Goal: Task Accomplishment & Management: Manage account settings

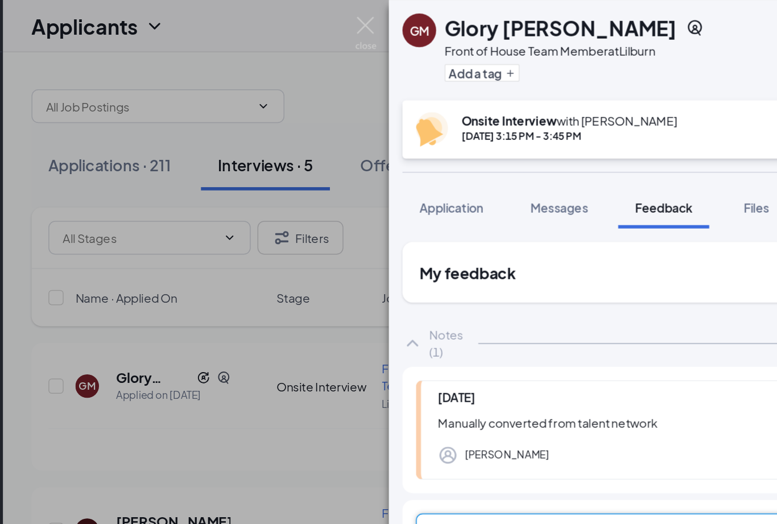
click at [374, 20] on img at bounding box center [381, 22] width 14 height 22
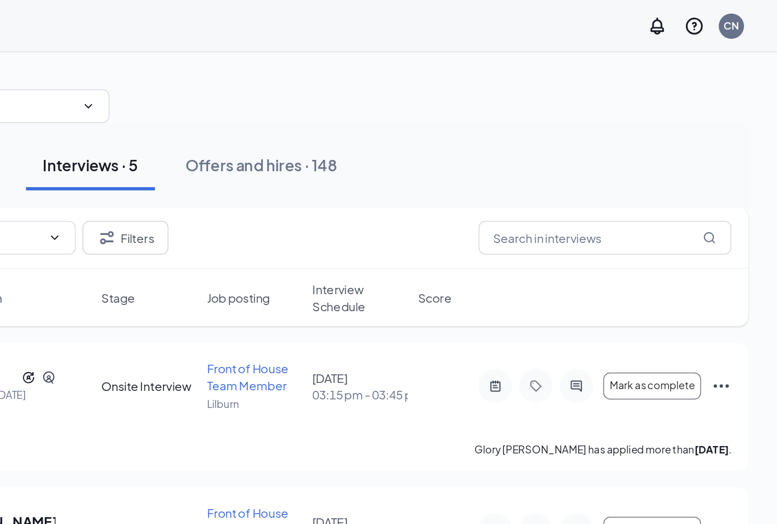
click at [663, 261] on span "Mark as complete" at bounding box center [691, 260] width 57 height 8
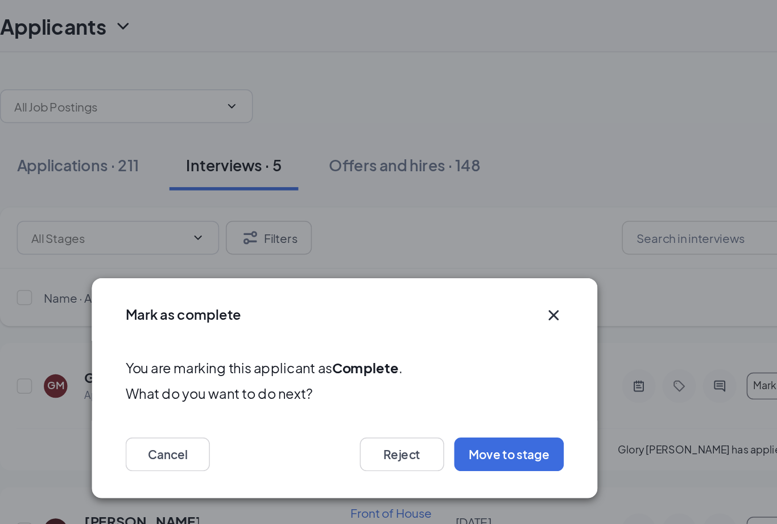
click at [462, 310] on button "Move to stage" at bounding box center [499, 306] width 74 height 23
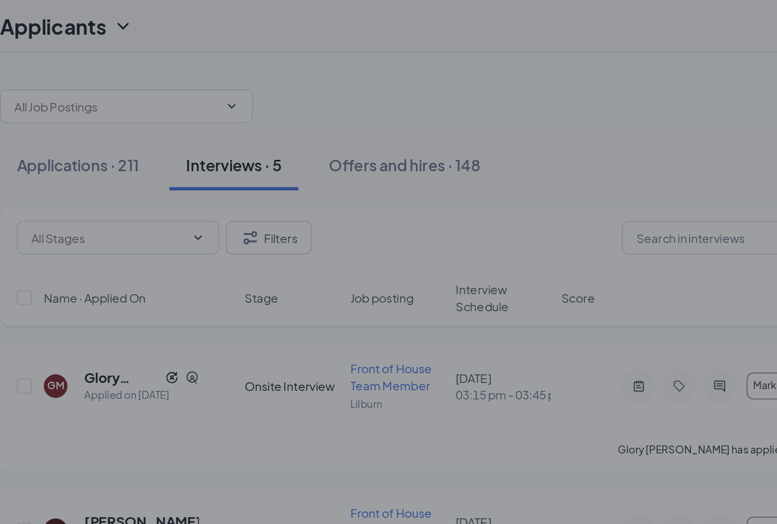
type input "Hiring Complete (final stage)"
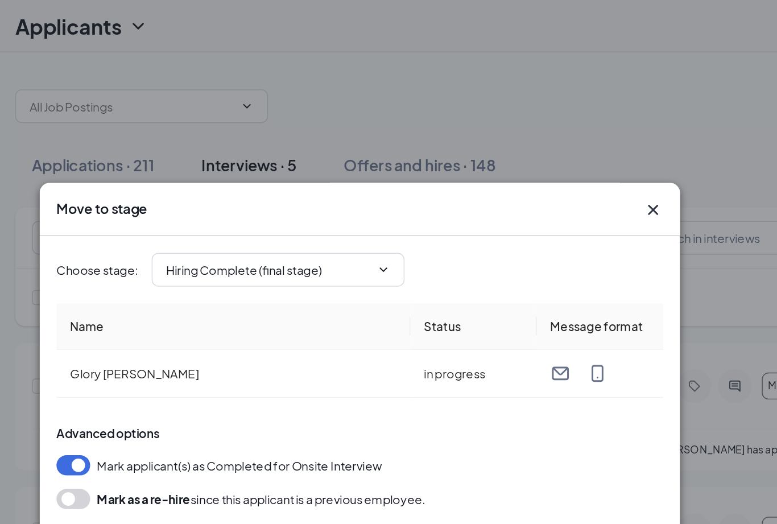
click at [400, 185] on icon "ChevronDown" at bounding box center [404, 181] width 9 height 9
click at [400, 179] on icon "ChevronDown" at bounding box center [404, 181] width 9 height 9
click at [400, 185] on icon "ChevronDown" at bounding box center [404, 181] width 9 height 9
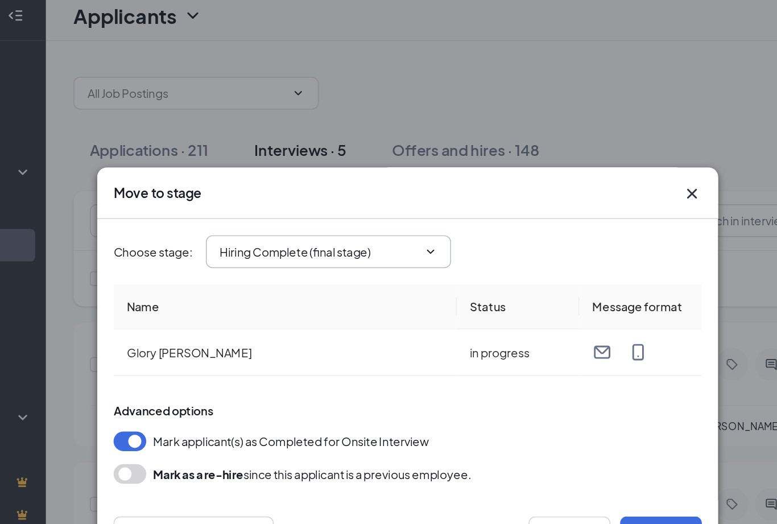
click at [289, 178] on input "Hiring Complete (final stage)" at bounding box center [327, 182] width 138 height 13
click at [380, 308] on div "Mark applicant(s) as Completed for Onsite Interview" at bounding box center [388, 314] width 409 height 14
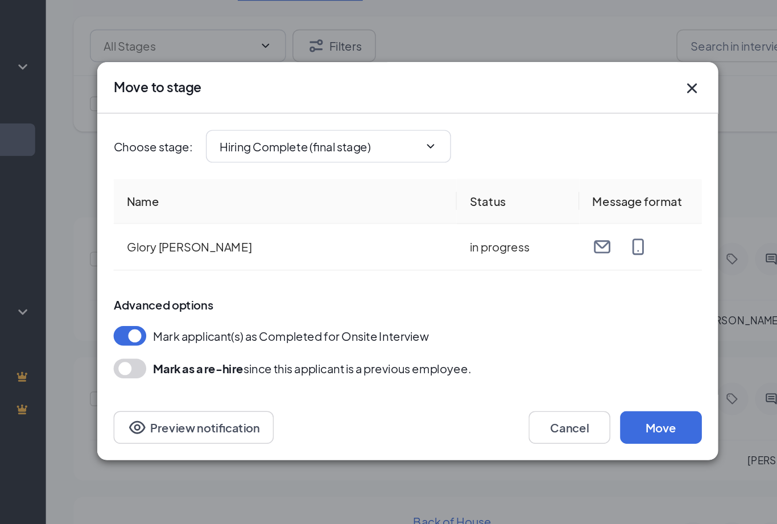
click at [536, 366] on button "Move" at bounding box center [564, 377] width 57 height 23
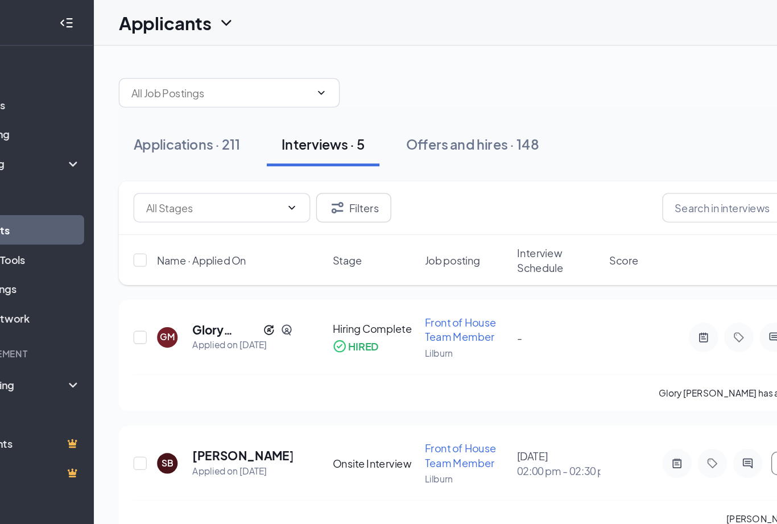
click at [379, 114] on div "Offers and hires · 148" at bounding box center [429, 111] width 102 height 14
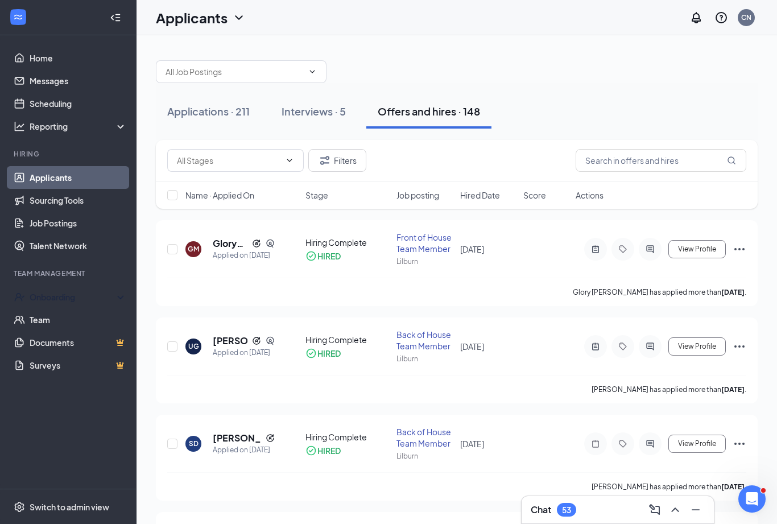
click at [70, 300] on div "Onboarding" at bounding box center [74, 296] width 88 height 11
click at [68, 322] on link "Overview" at bounding box center [78, 319] width 97 height 23
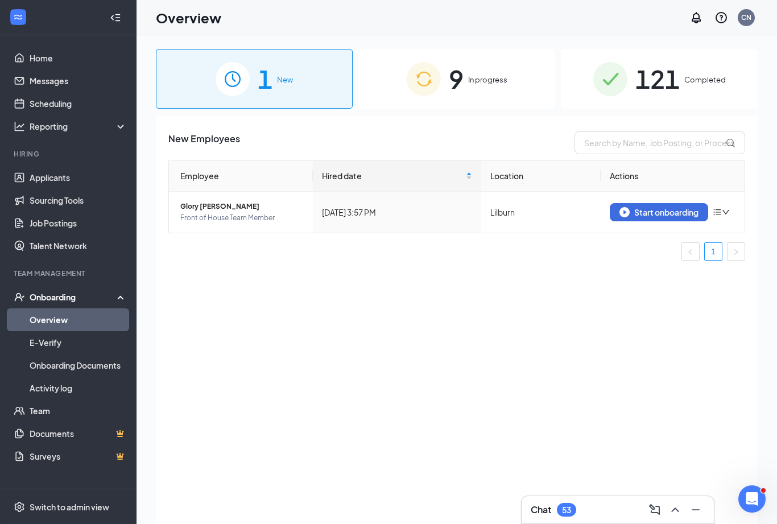
click at [663, 219] on button "Start onboarding" at bounding box center [658, 212] width 98 height 18
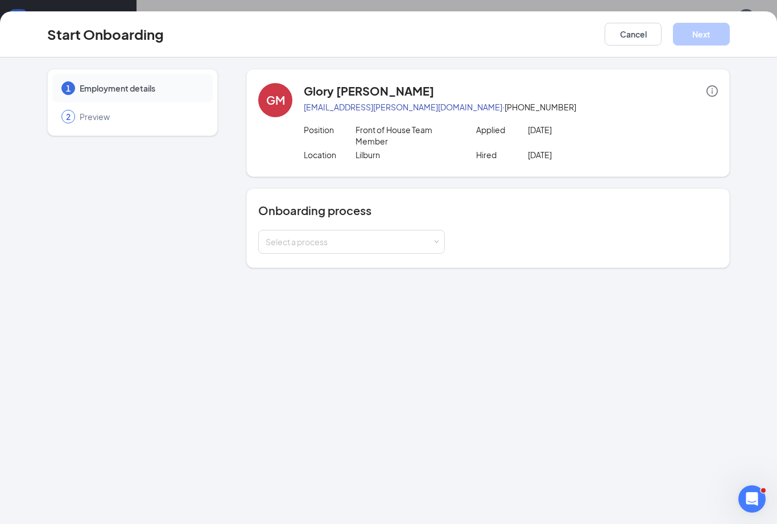
click at [424, 246] on div "Select a process" at bounding box center [349, 241] width 167 height 11
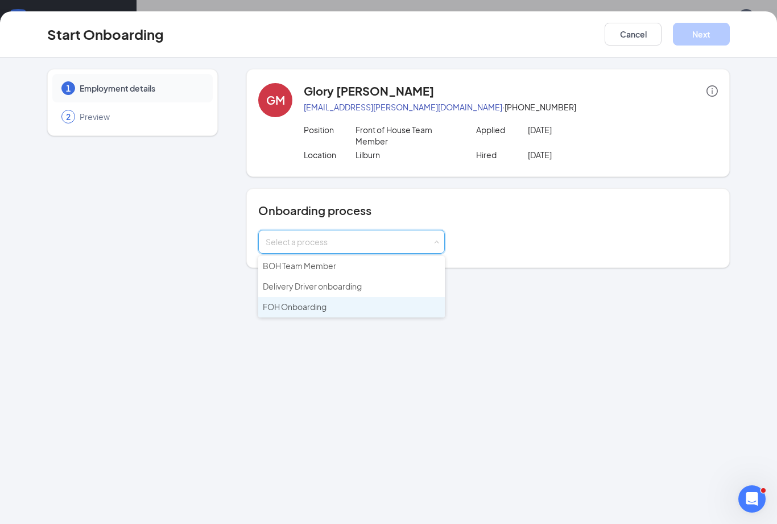
click at [320, 309] on span "FOH Onboarding" at bounding box center [295, 306] width 64 height 10
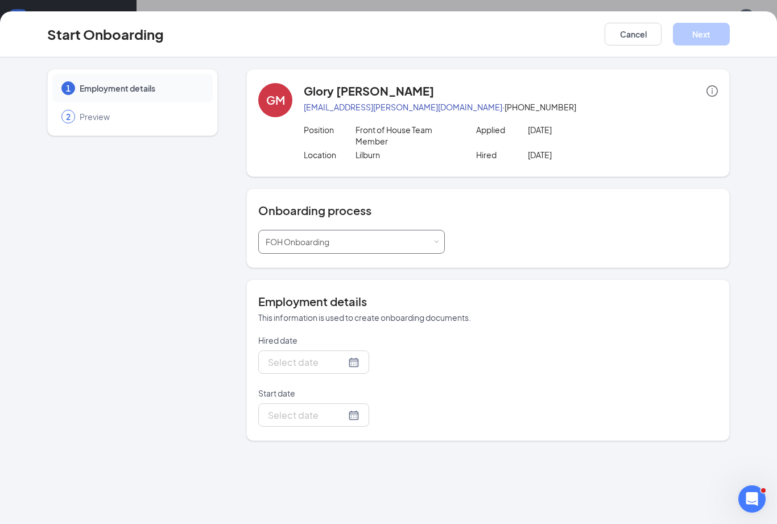
type input "[DATE]"
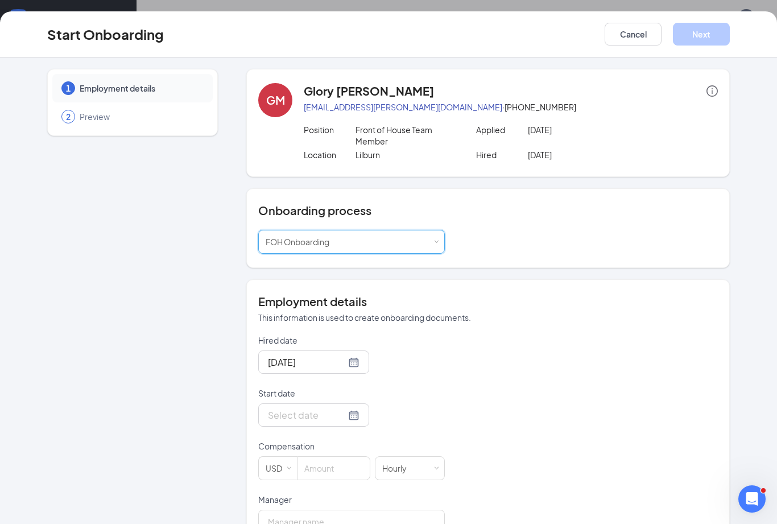
click at [346, 414] on div at bounding box center [314, 415] width 92 height 14
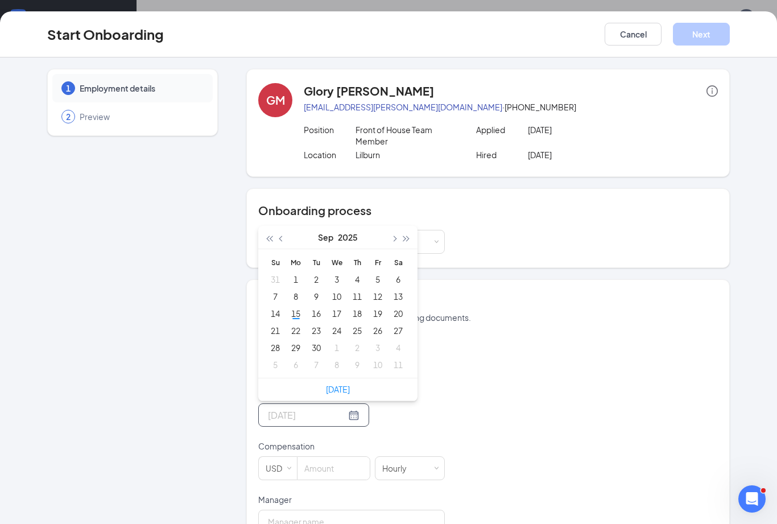
type input "[DATE]"
click at [297, 331] on div "22" at bounding box center [296, 331] width 14 height 14
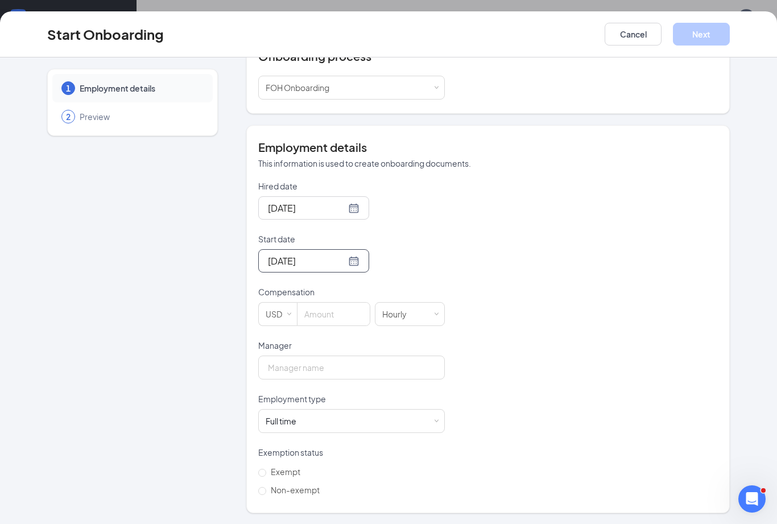
scroll to position [154, 0]
click at [329, 318] on input at bounding box center [333, 314] width 72 height 23
type input "9"
click at [540, 366] on div "Hired date [DATE] Start date [DATE] [DATE] Su Mo Tu We Th Fr Sa 31 1 2 3 4 5 6 …" at bounding box center [487, 340] width 459 height 318
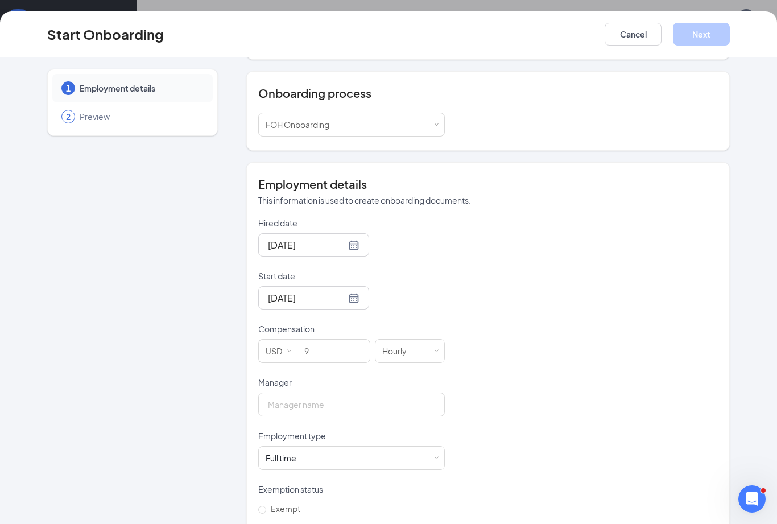
scroll to position [51, 0]
click at [408, 397] on input "Manager" at bounding box center [351, 404] width 186 height 24
type input "[PERSON_NAME]"
click at [436, 457] on span at bounding box center [436, 457] width 5 height 5
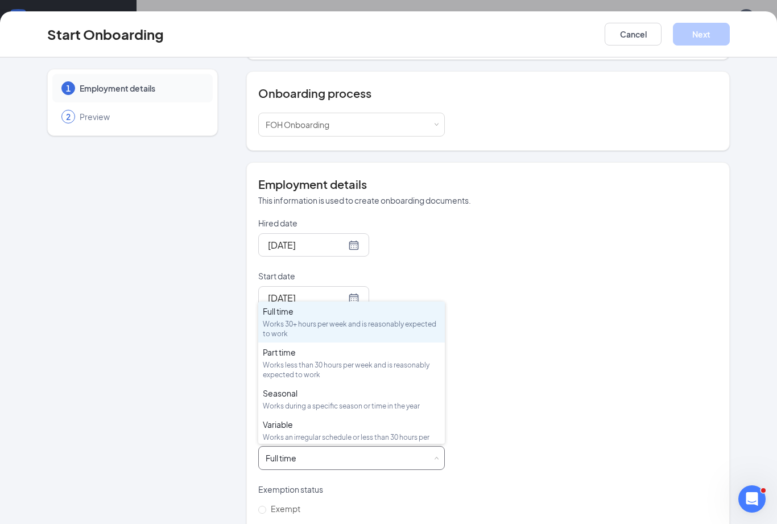
click at [410, 376] on div "Works less than 30 hours per week and is reasonably expected to work" at bounding box center [351, 369] width 177 height 19
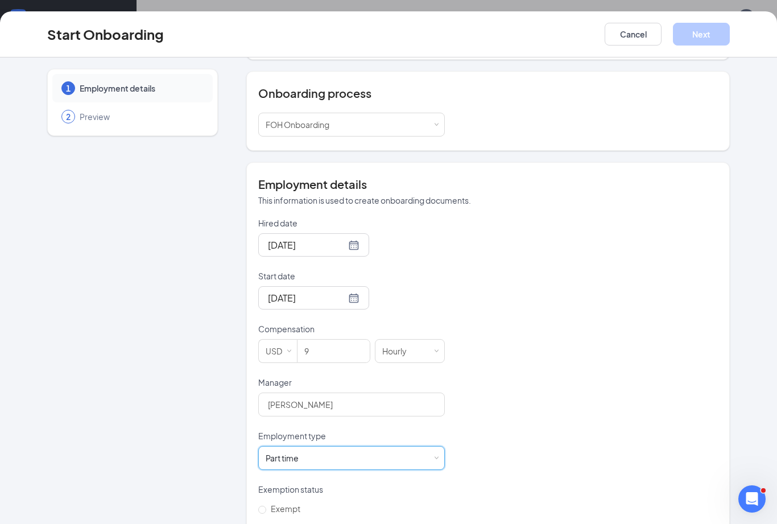
click at [264, 523] on input "Non-exempt" at bounding box center [262, 528] width 8 height 8
radio input "true"
click at [714, 31] on button "Next" at bounding box center [701, 34] width 57 height 23
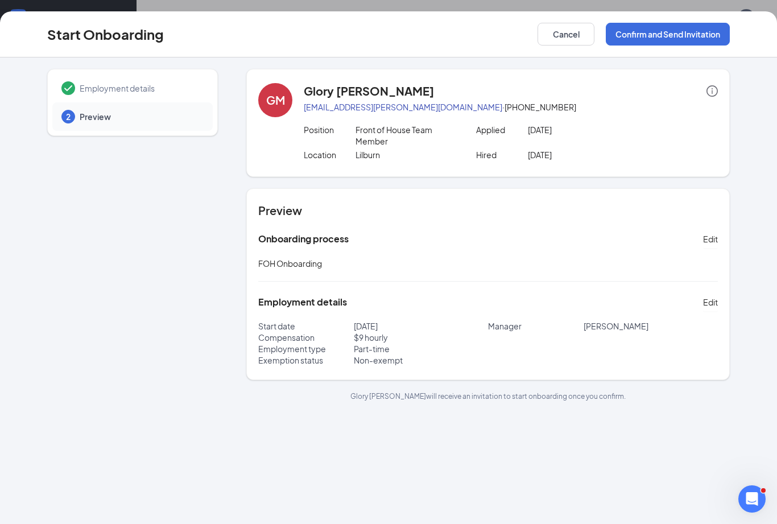
scroll to position [23, 0]
click at [663, 37] on button "Confirm and Send Invitation" at bounding box center [668, 34] width 124 height 23
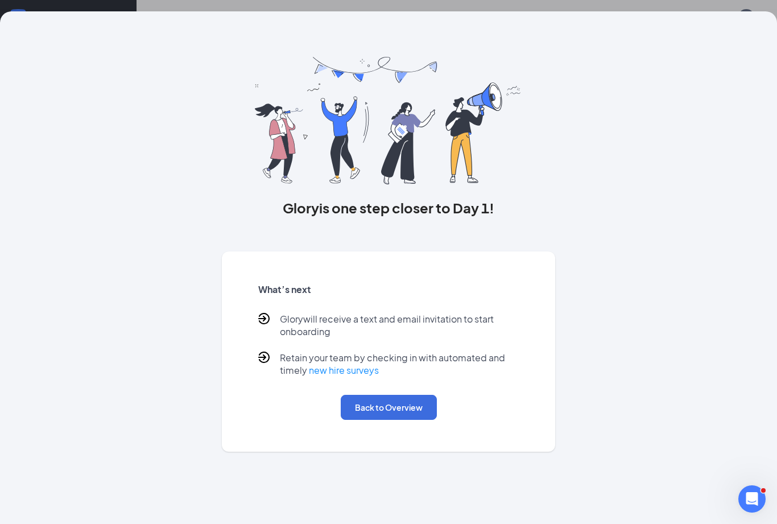
click at [424, 408] on button "Back to Overview" at bounding box center [389, 407] width 96 height 25
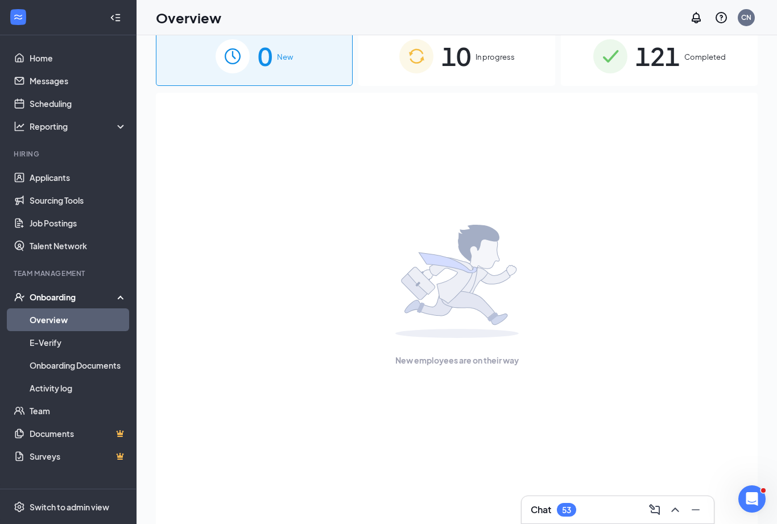
scroll to position [0, 0]
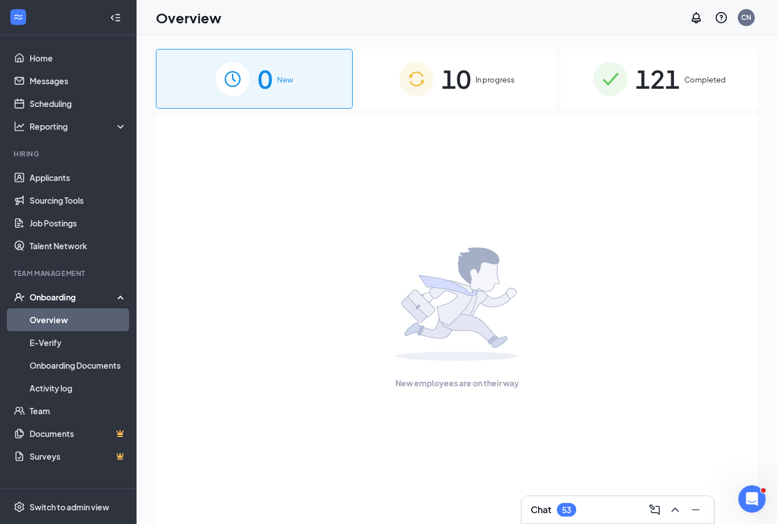
click at [490, 80] on span "In progress" at bounding box center [494, 79] width 39 height 11
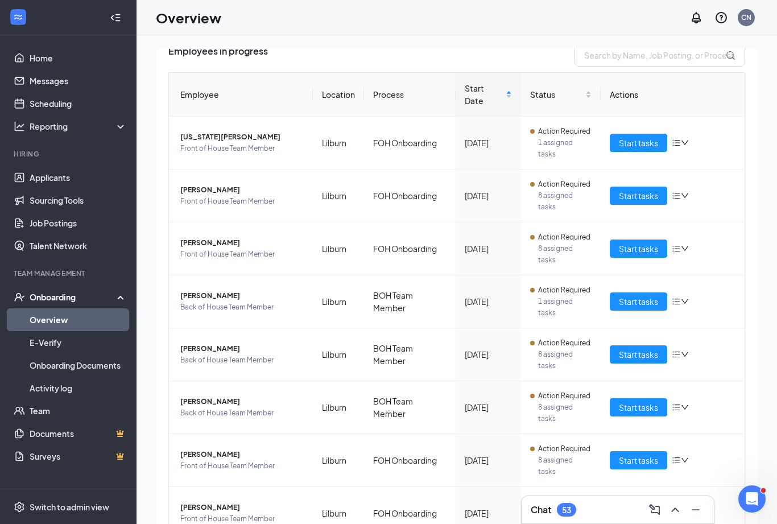
scroll to position [86, 0]
